Goal: Transaction & Acquisition: Purchase product/service

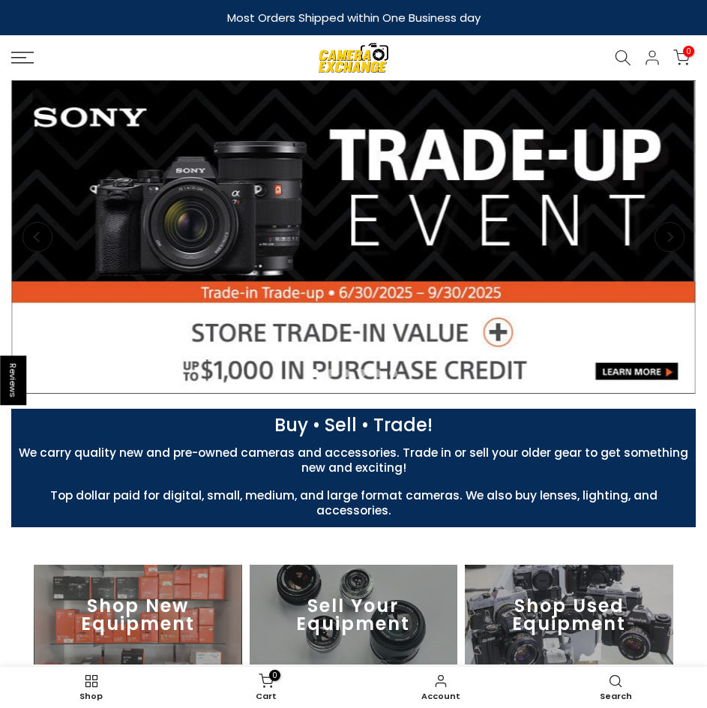
click at [25, 56] on icon at bounding box center [22, 58] width 22 height 12
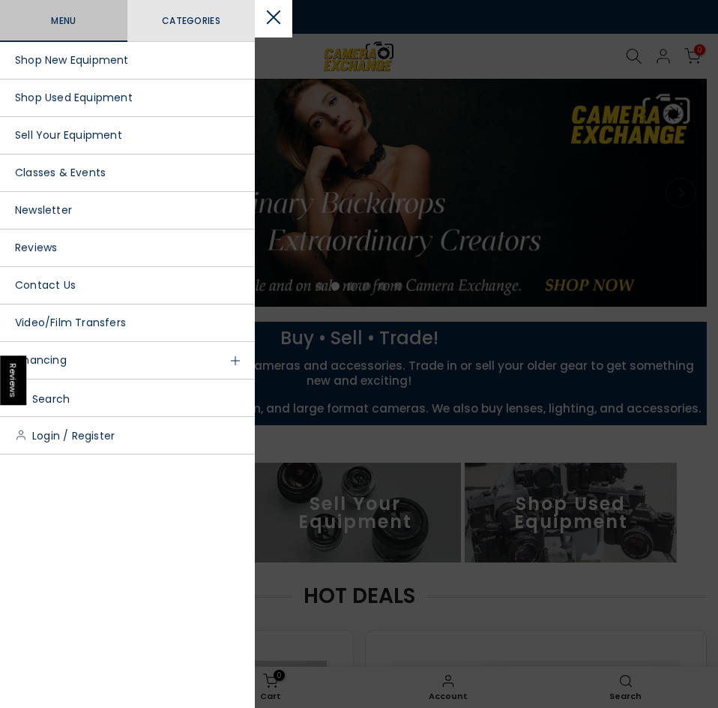
drag, startPoint x: 103, startPoint y: 94, endPoint x: 90, endPoint y: 92, distance: 12.8
click at [90, 92] on link "Shop Used Equipment" at bounding box center [127, 97] width 255 height 37
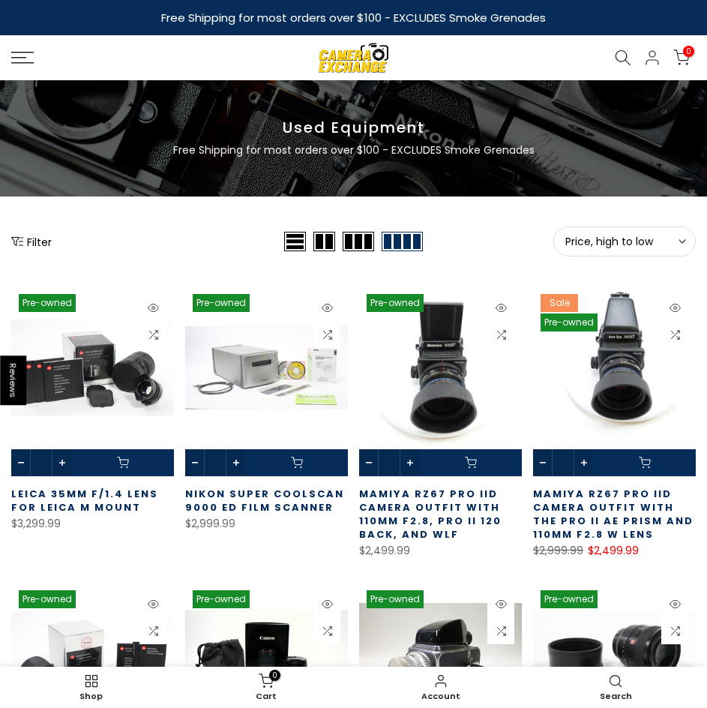
click at [32, 235] on button "Filter" at bounding box center [31, 241] width 40 height 15
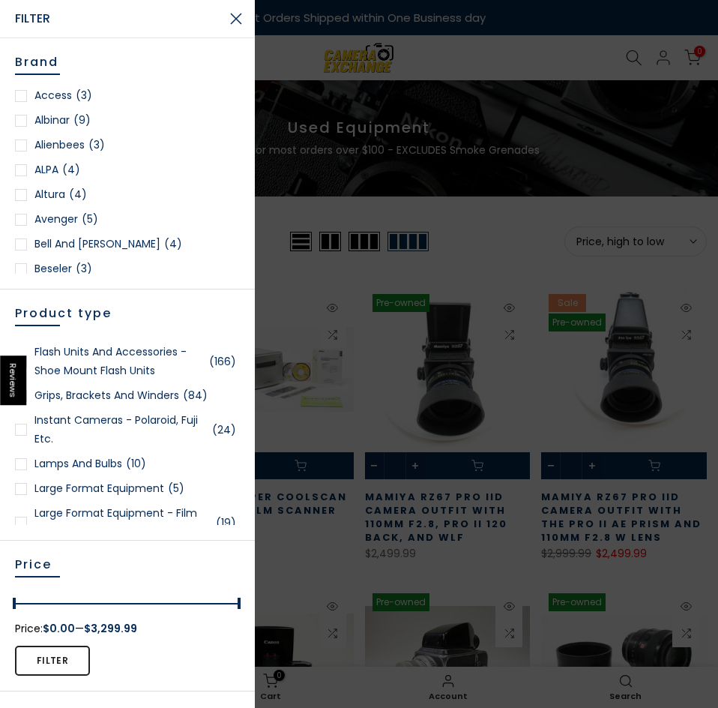
scroll to position [981, 0]
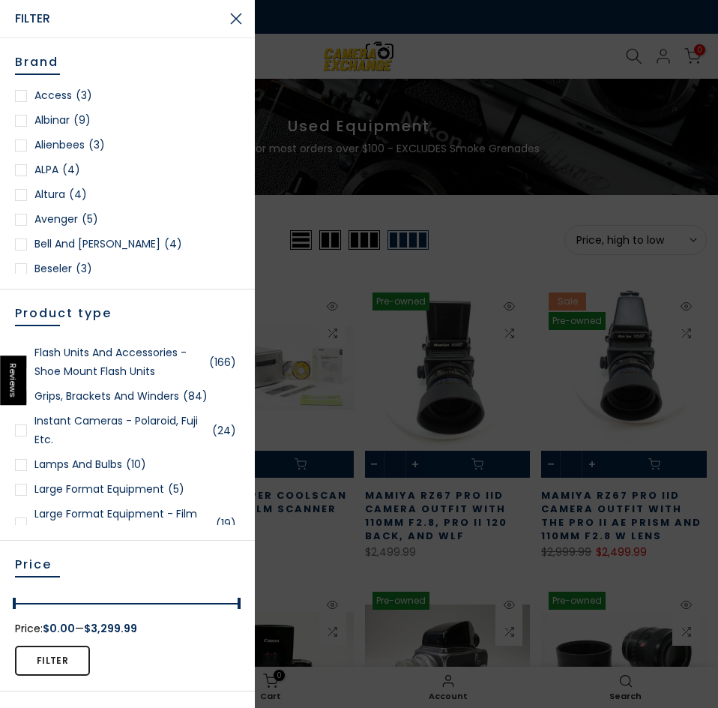
click at [97, 381] on link "Flash Units and Accessories - Shoe Mount Flash Units (166)" at bounding box center [127, 361] width 225 height 37
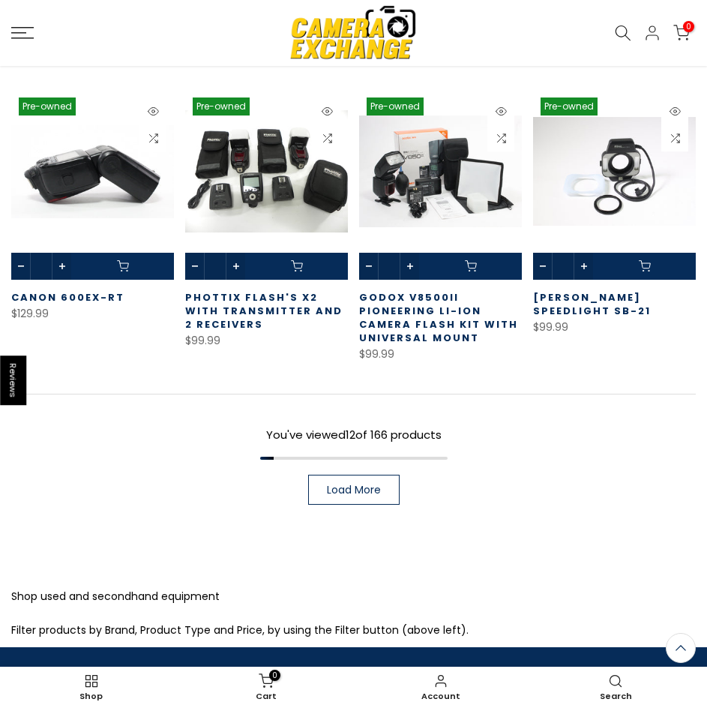
scroll to position [857, 0]
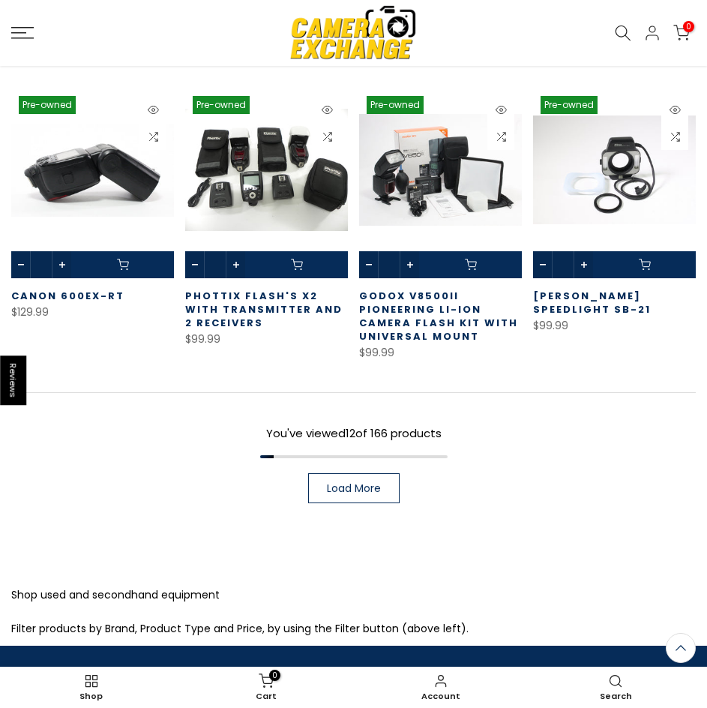
click at [359, 486] on span "Load More" at bounding box center [354, 488] width 54 height 10
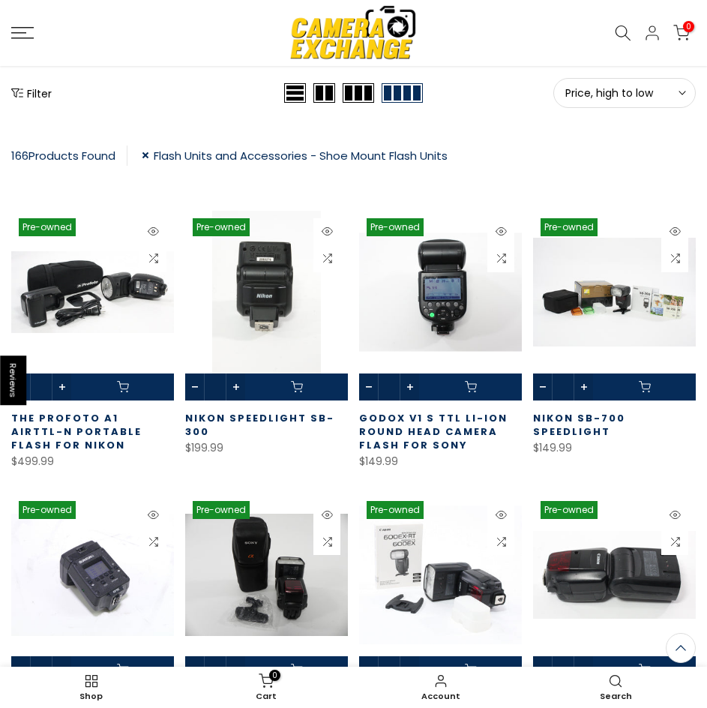
scroll to position [171, 0]
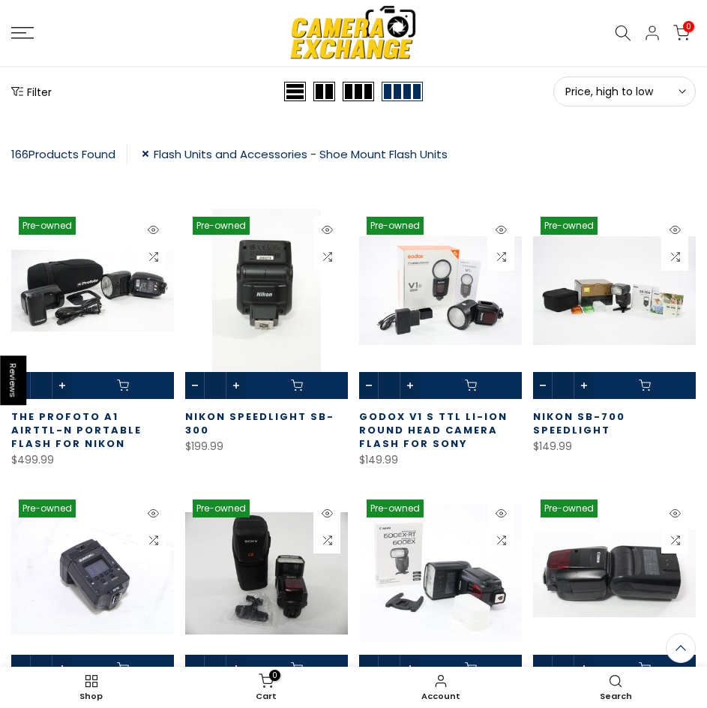
click at [444, 428] on link "Godox V1 S TTL Li-ion Round Head Camera Flash for Sony" at bounding box center [433, 429] width 148 height 41
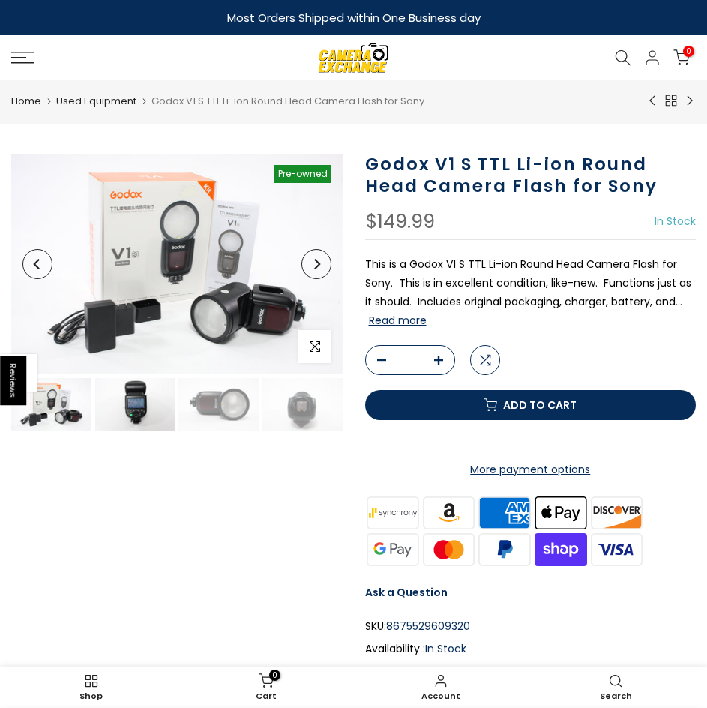
click at [129, 405] on img at bounding box center [135, 404] width 80 height 53
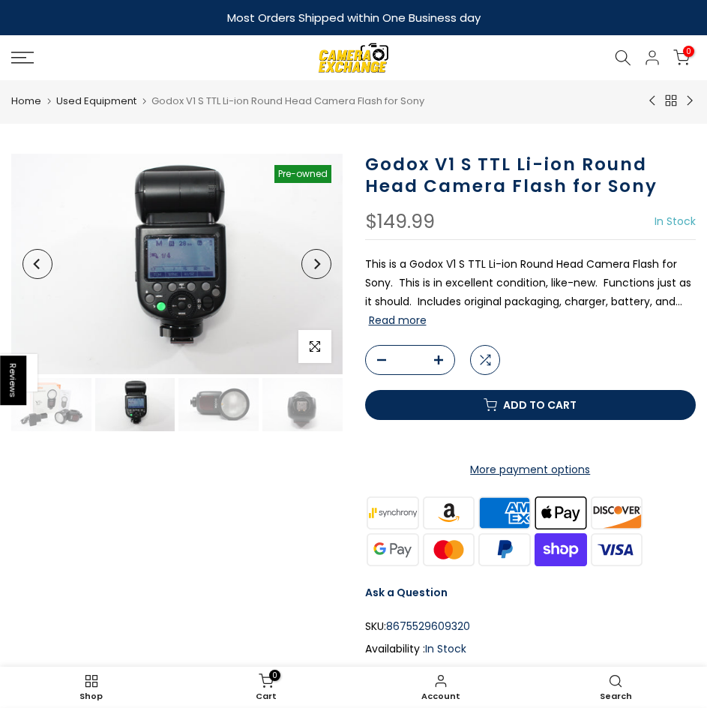
scroll to position [0, 7]
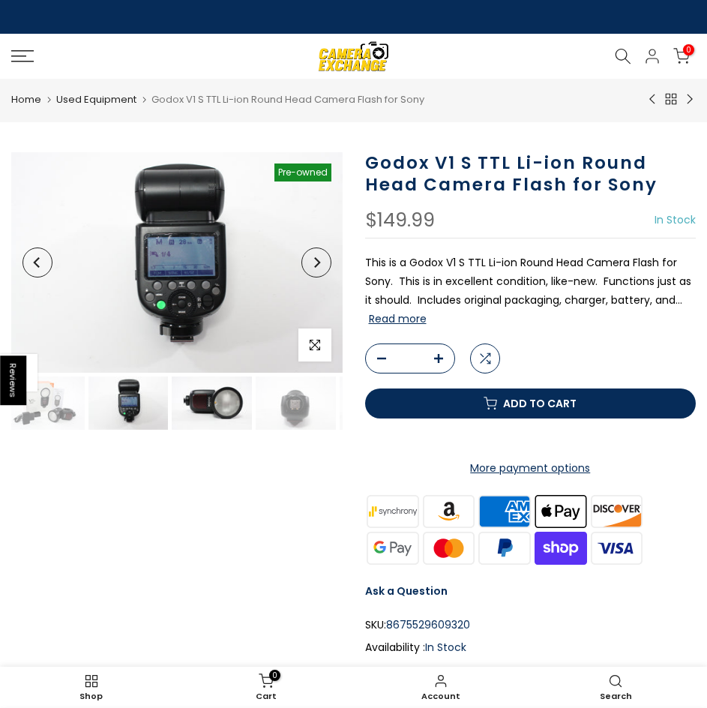
click at [186, 408] on img at bounding box center [212, 402] width 80 height 53
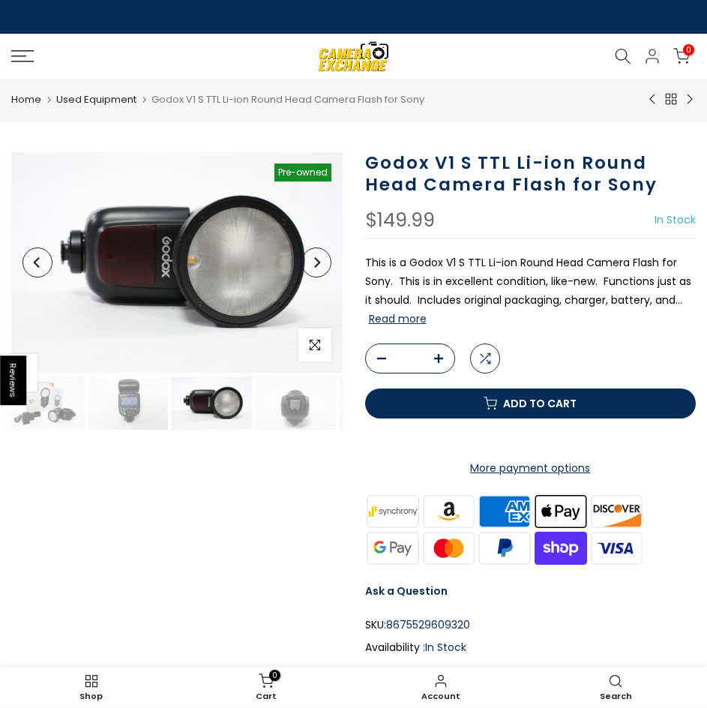
scroll to position [0, 91]
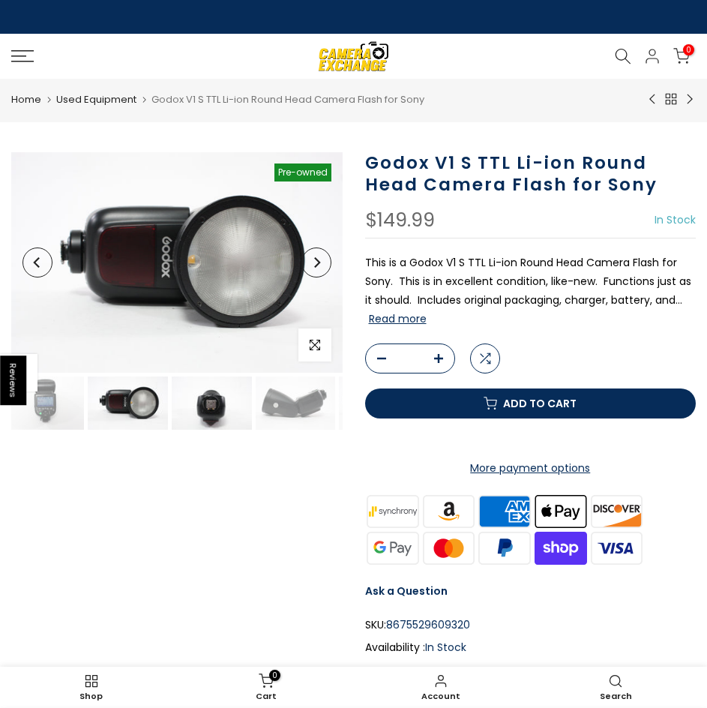
click at [197, 405] on img at bounding box center [212, 402] width 80 height 53
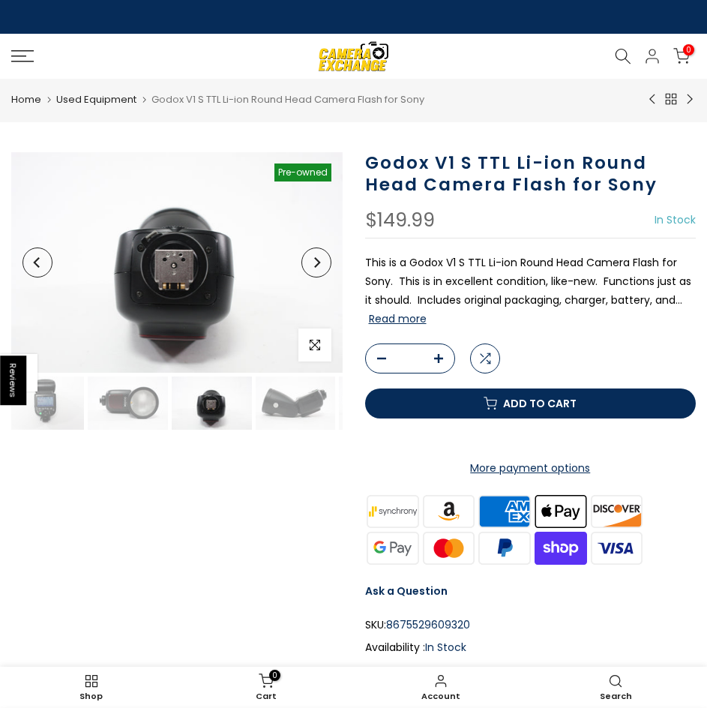
scroll to position [0, 174]
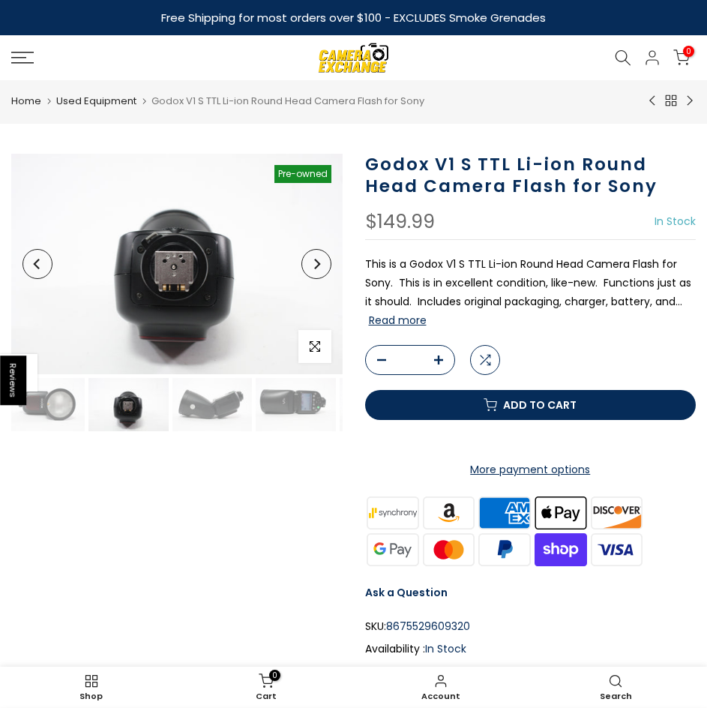
click at [197, 405] on img at bounding box center [212, 404] width 80 height 53
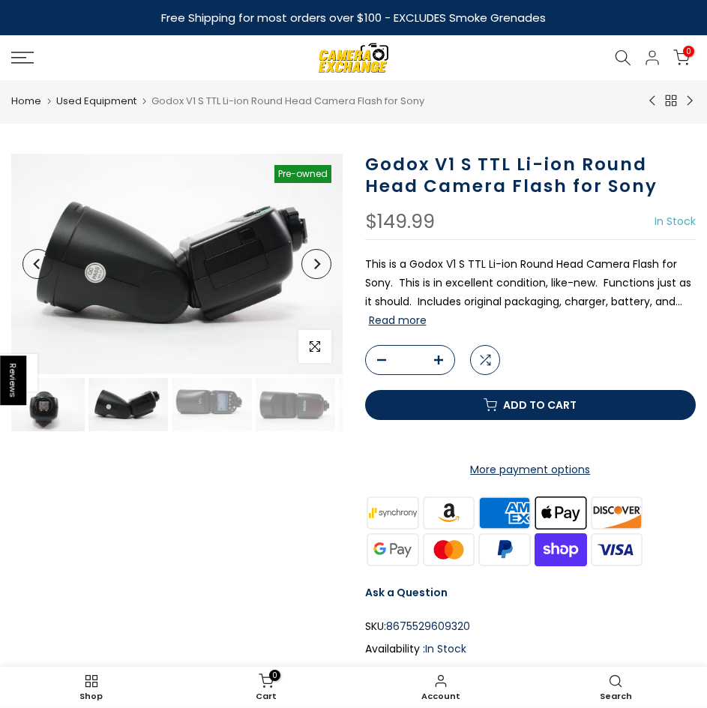
click at [197, 405] on img at bounding box center [212, 404] width 80 height 53
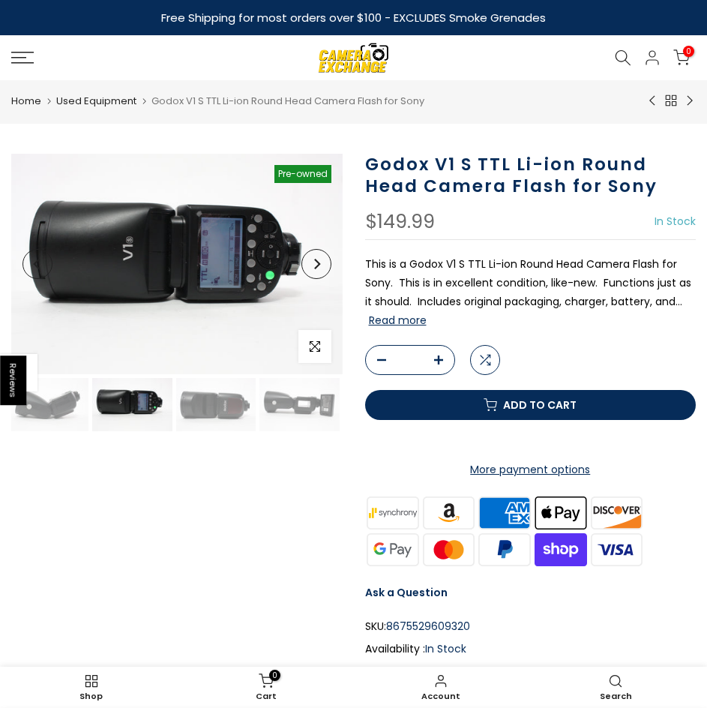
scroll to position [0, 342]
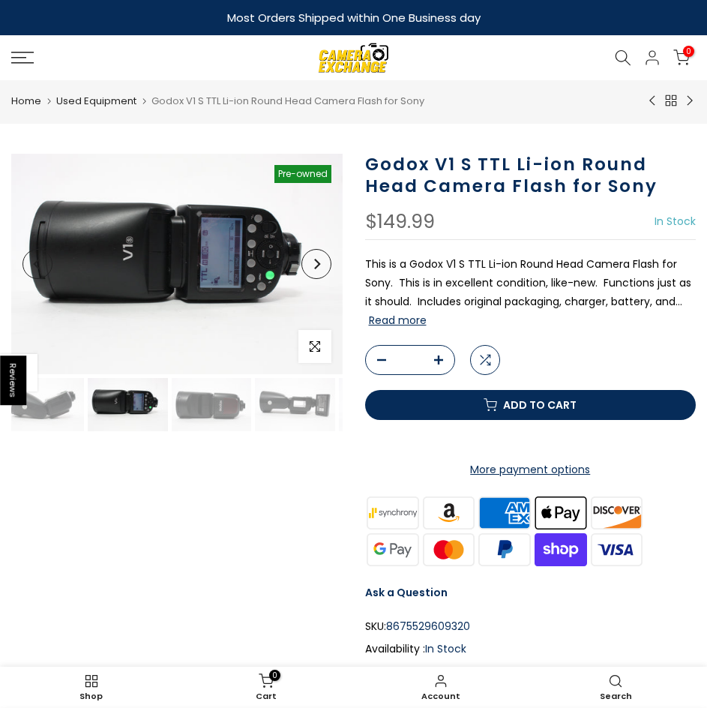
click at [197, 405] on img at bounding box center [212, 404] width 80 height 53
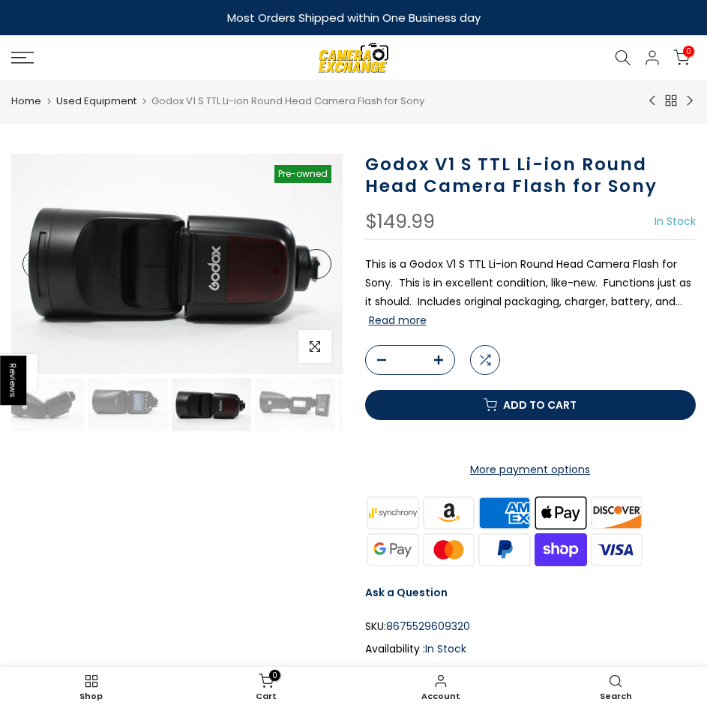
scroll to position [0, 420]
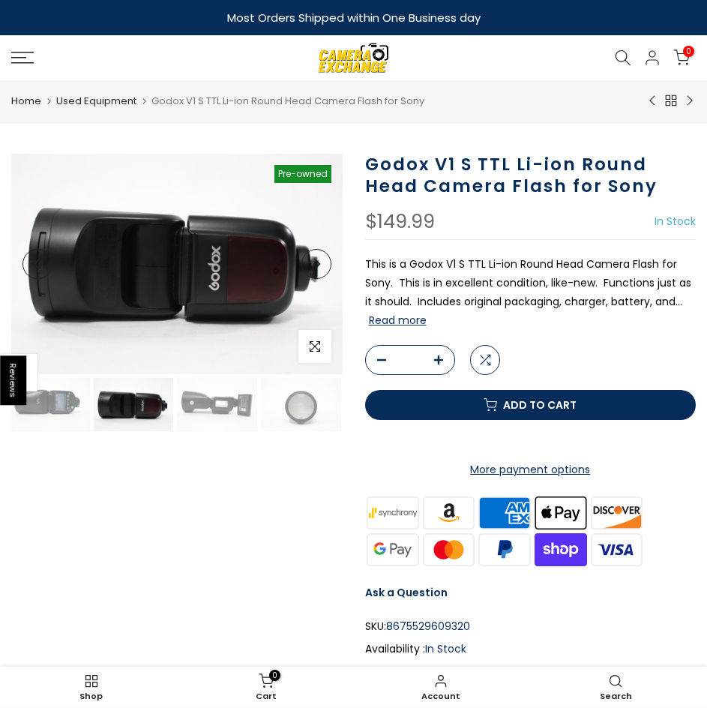
click at [197, 405] on img at bounding box center [217, 404] width 80 height 53
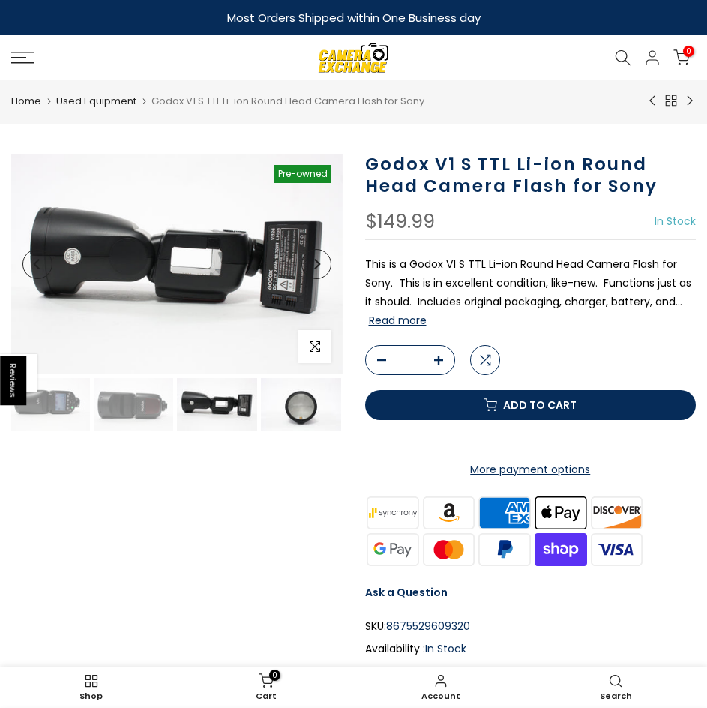
click at [280, 400] on img at bounding box center [301, 404] width 80 height 53
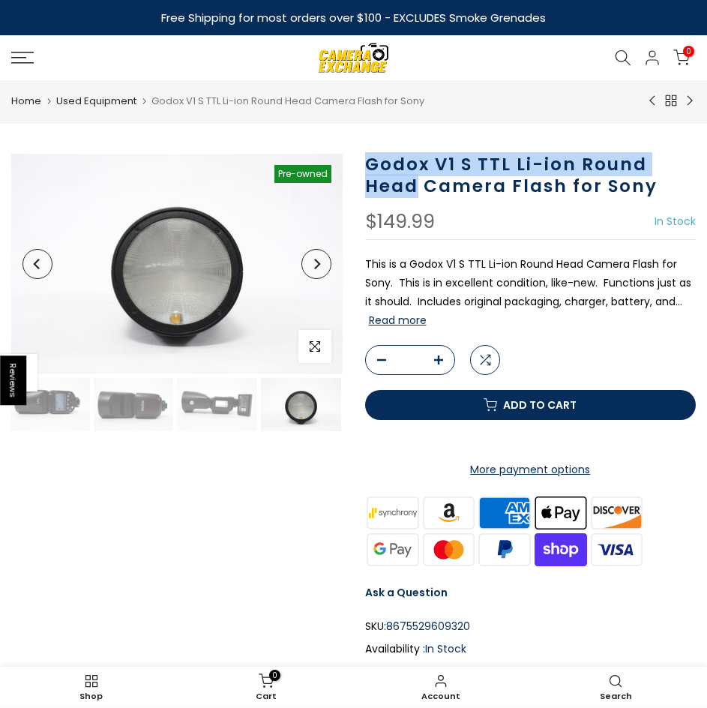
drag, startPoint x: 367, startPoint y: 162, endPoint x: 417, endPoint y: 183, distance: 53.8
click at [417, 183] on h1 "Godox V1 S TTL Li-ion Round Head Camera Flash for Sony" at bounding box center [530, 175] width 331 height 43
copy h1 "Godox V1 S TTL Li-ion Round Head"
